Goal: Check status

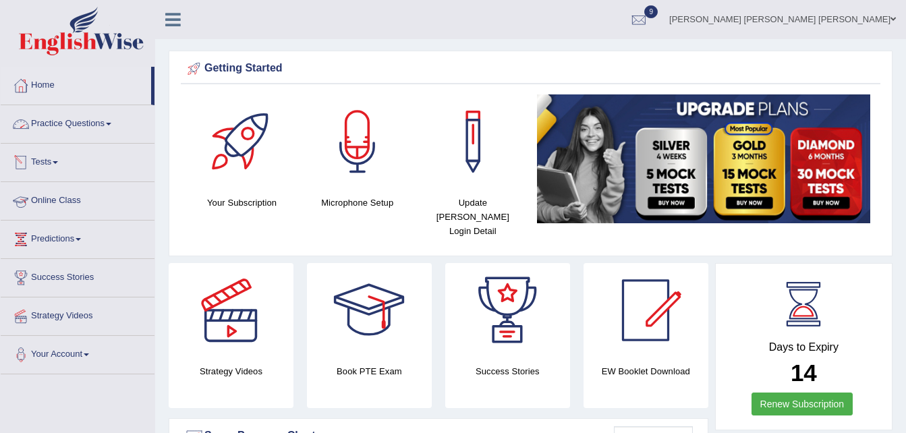
click at [43, 159] on link "Tests" at bounding box center [78, 161] width 154 height 34
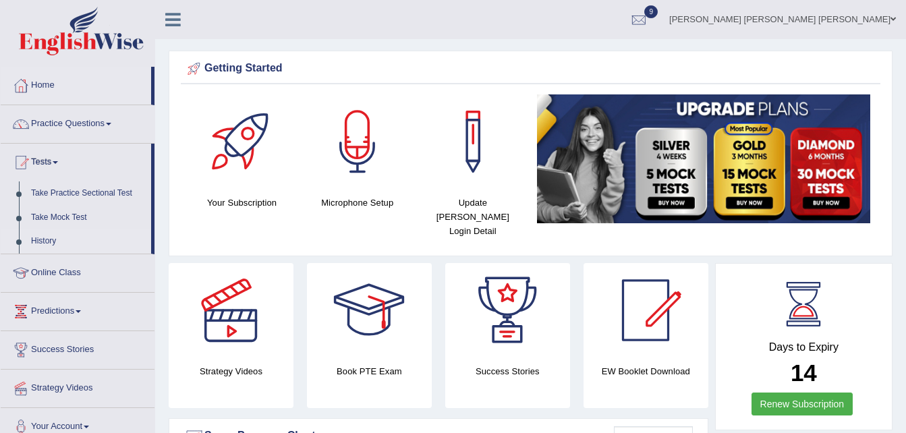
click at [42, 231] on link "History" at bounding box center [88, 241] width 126 height 24
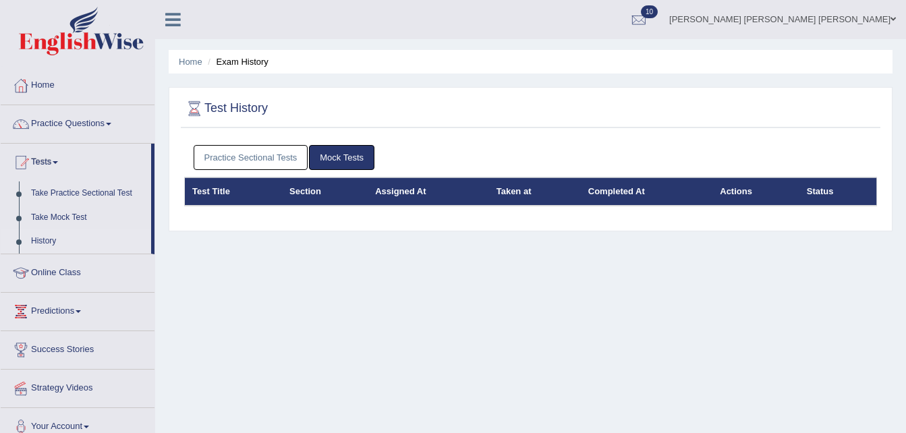
click at [248, 157] on link "Practice Sectional Tests" at bounding box center [251, 157] width 115 height 25
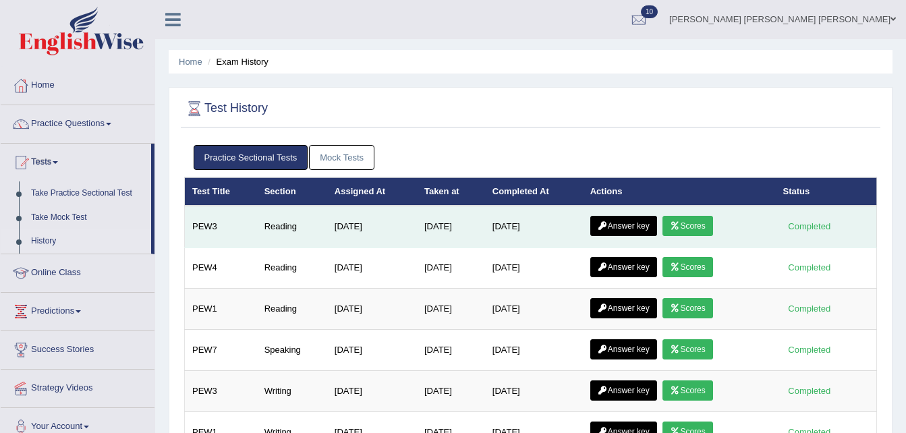
click at [688, 223] on link "Scores" at bounding box center [688, 226] width 50 height 20
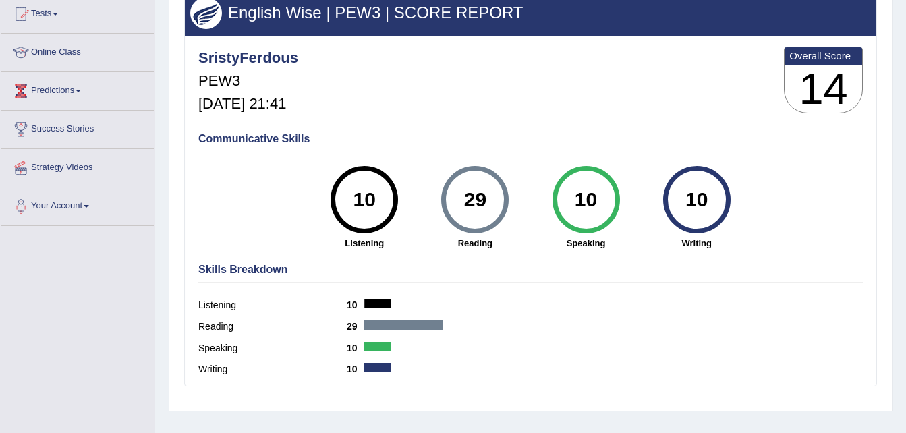
scroll to position [120, 0]
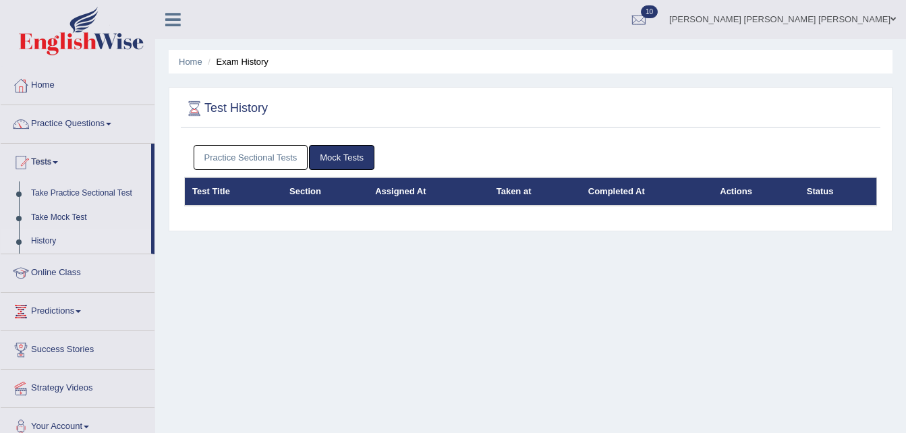
click at [288, 153] on link "Practice Sectional Tests" at bounding box center [251, 157] width 115 height 25
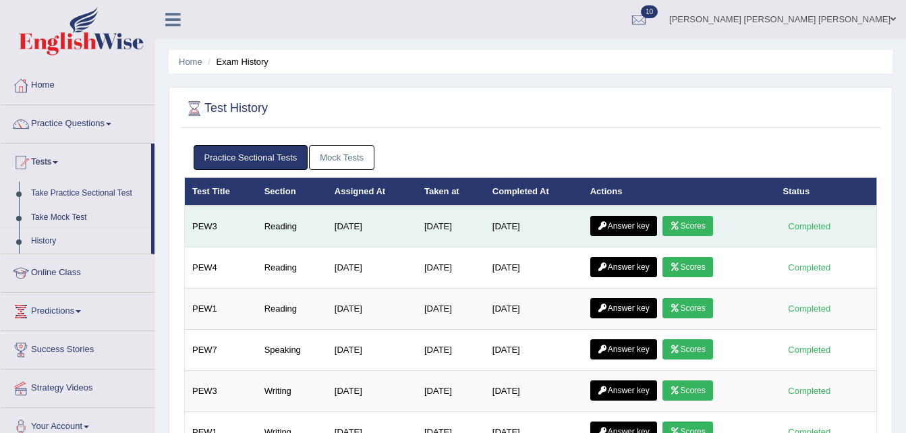
click at [604, 230] on icon at bounding box center [603, 226] width 10 height 8
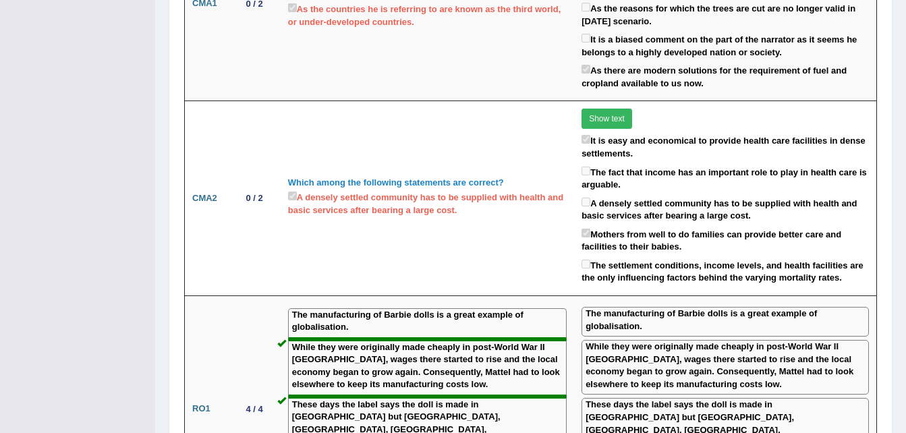
scroll to position [931, 0]
